Goal: Information Seeking & Learning: Compare options

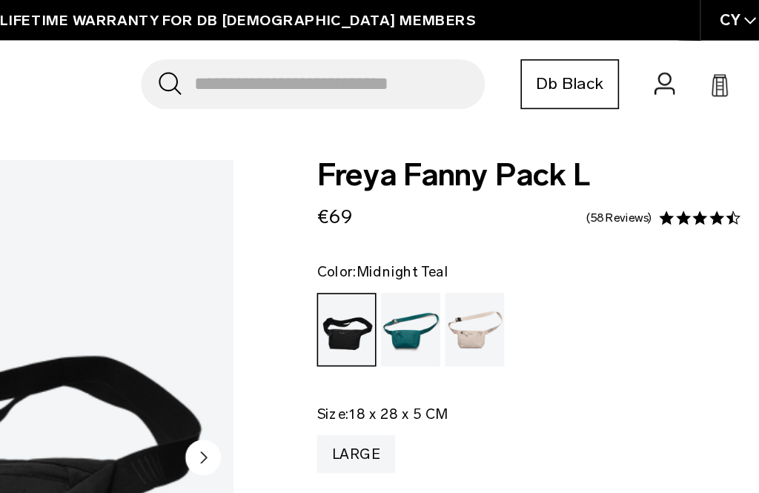
click at [489, 196] on div "Midnight Teal" at bounding box center [508, 206] width 38 height 46
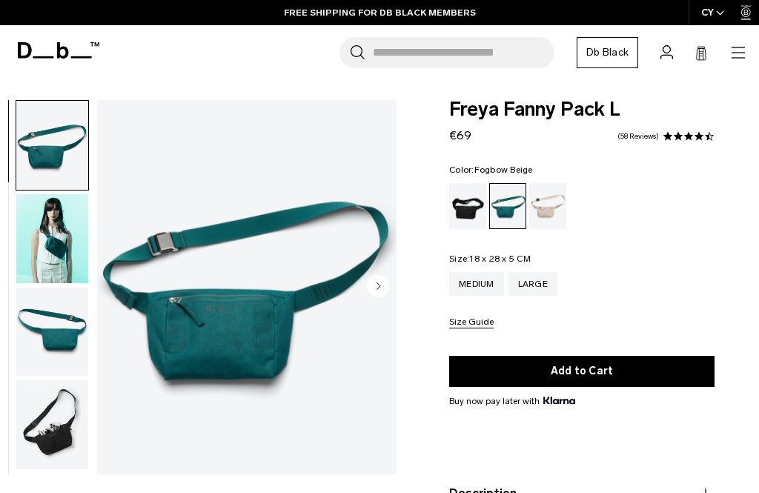
click at [566, 187] on div "Fogbow Beige" at bounding box center [548, 206] width 38 height 46
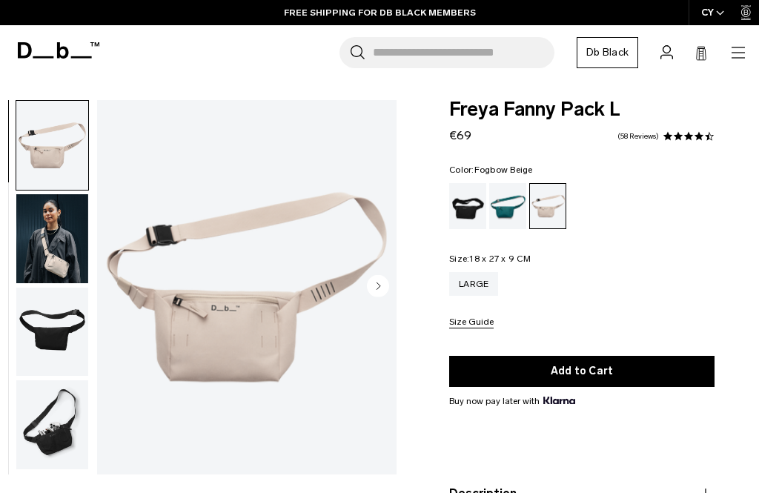
click at [465, 202] on div "Black Out" at bounding box center [468, 206] width 38 height 46
